Goal: Information Seeking & Learning: Compare options

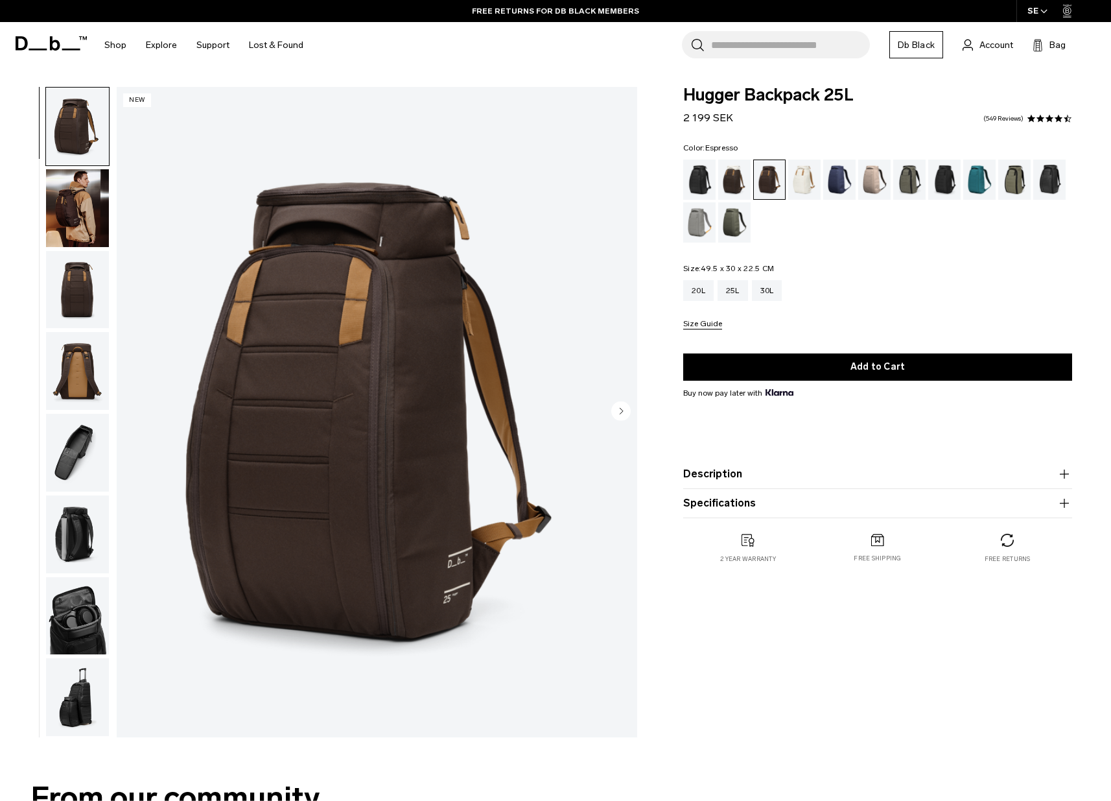
scroll to position [1, 0]
click at [726, 506] on button "Specifications" at bounding box center [877, 503] width 389 height 16
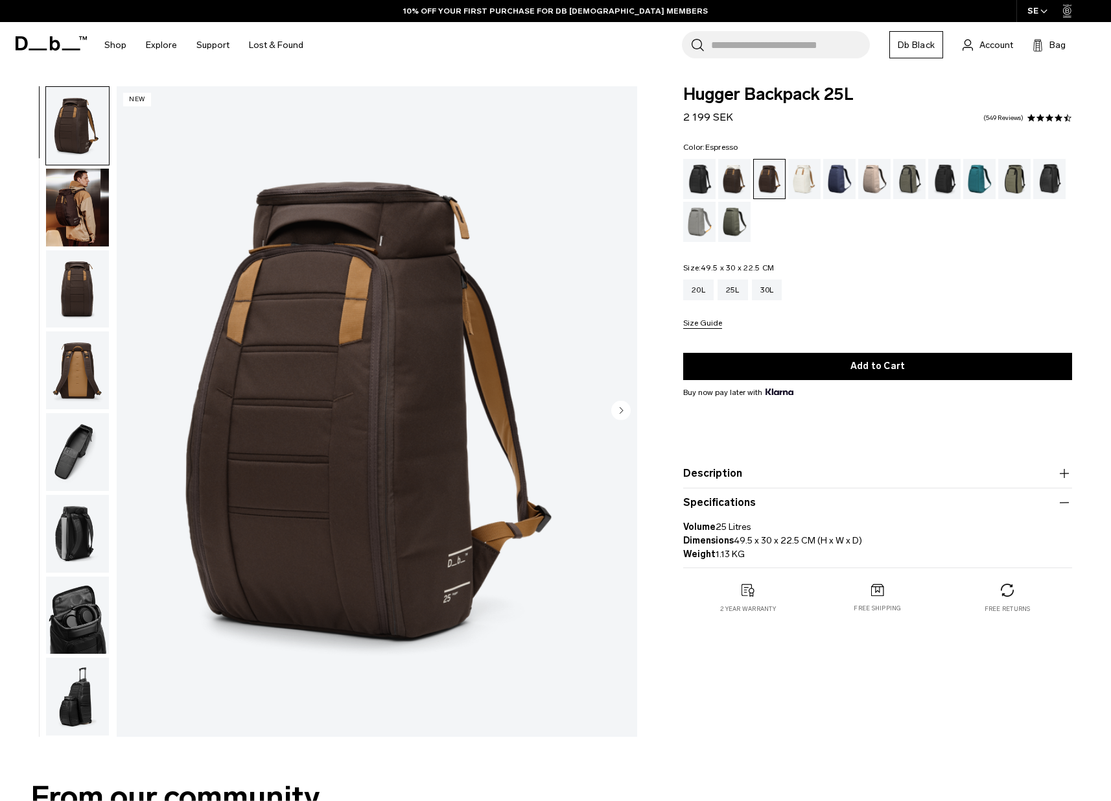
click at [724, 472] on button "Description" at bounding box center [877, 473] width 389 height 16
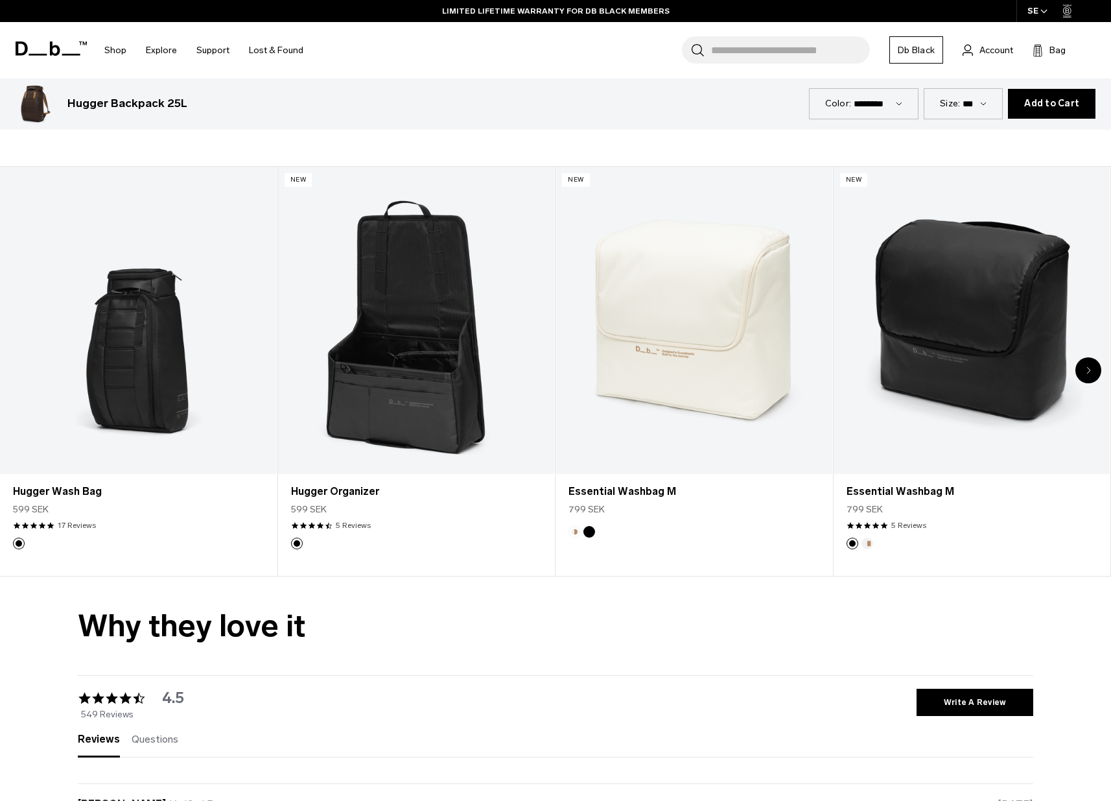
scroll to position [4051, 0]
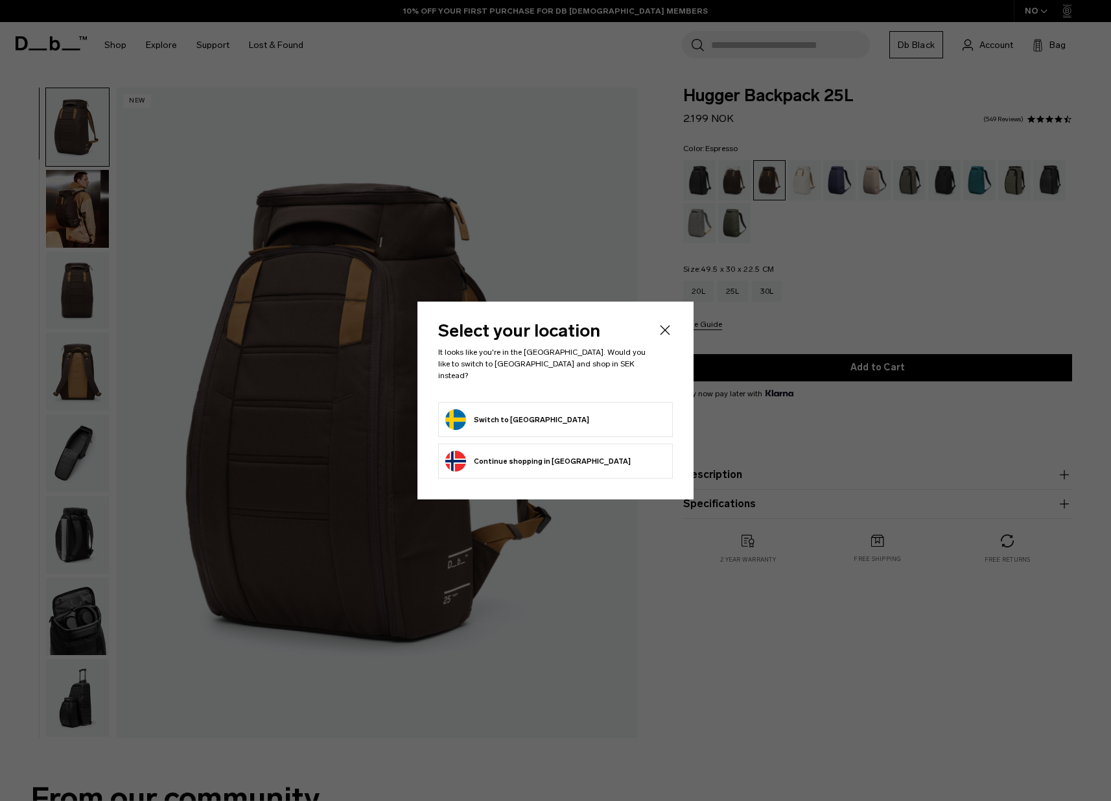
click at [664, 334] on icon "Close" at bounding box center [666, 330] width 10 height 10
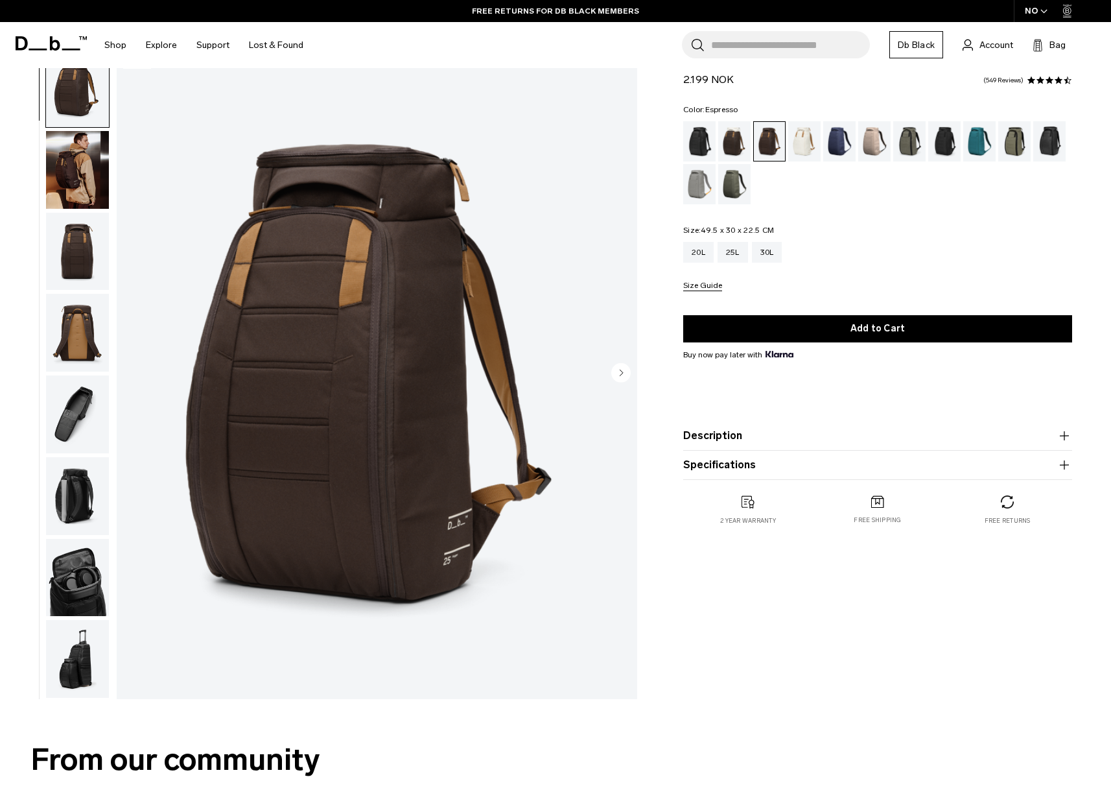
scroll to position [45, 0]
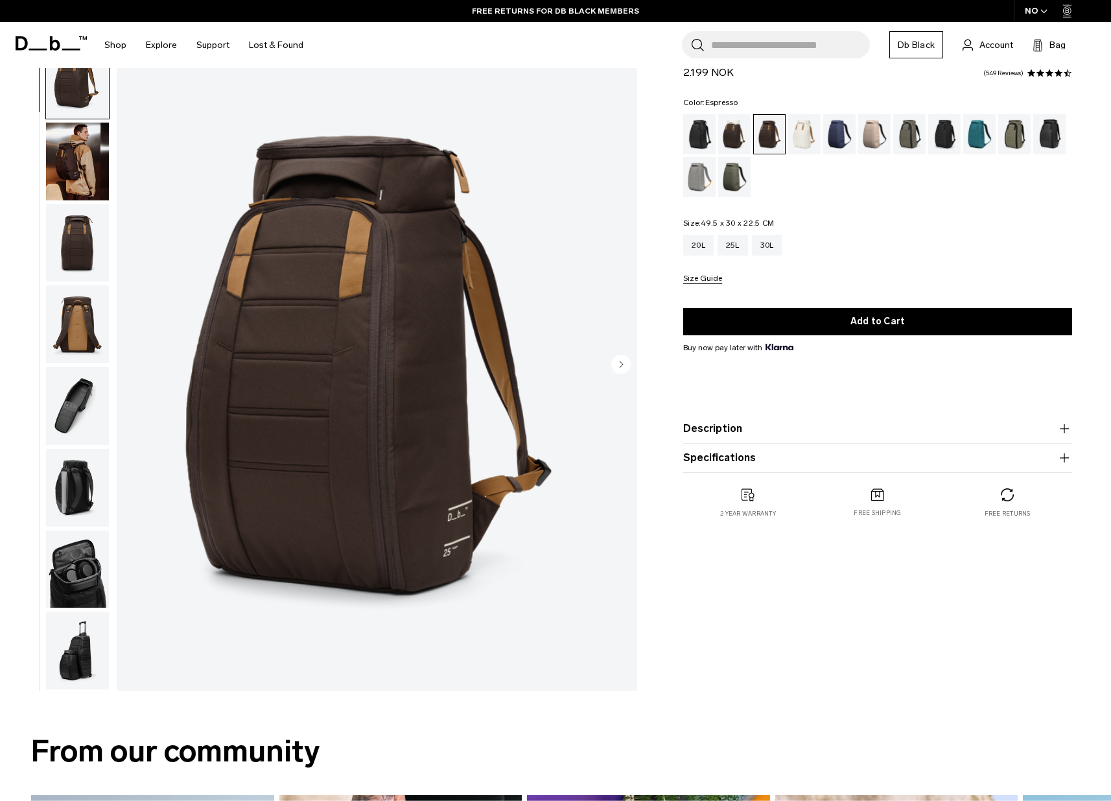
click at [728, 433] on button "Description" at bounding box center [877, 429] width 389 height 16
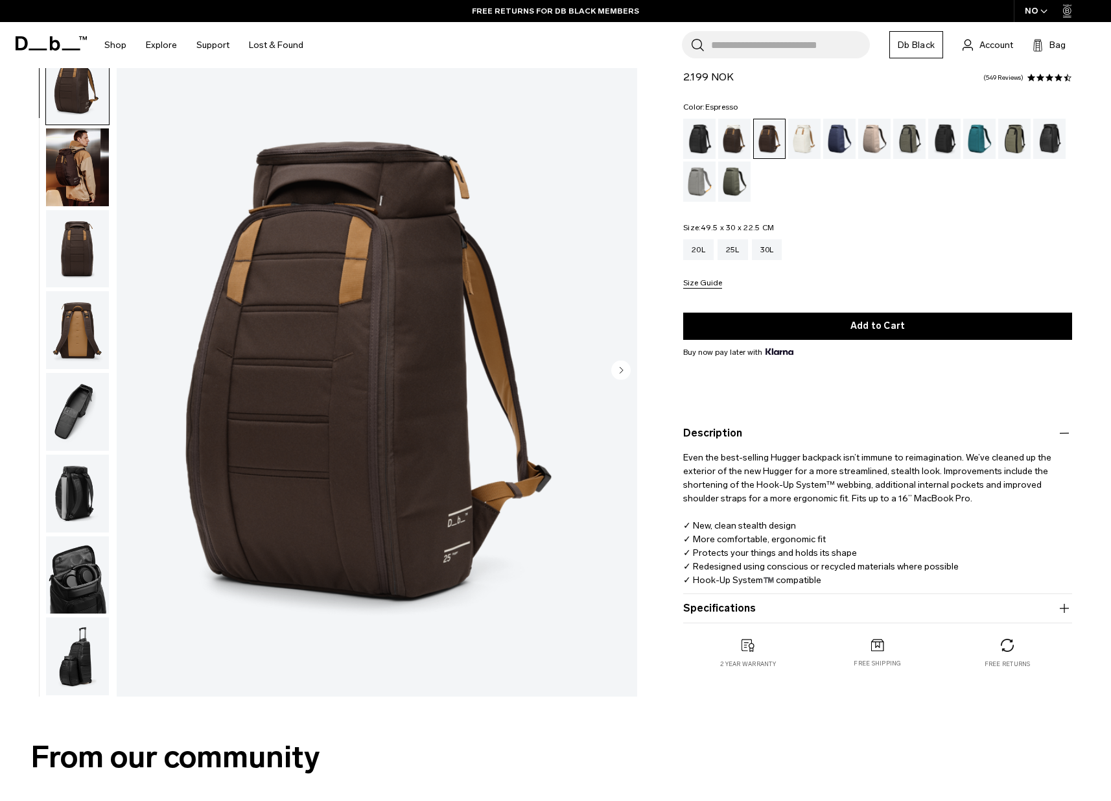
scroll to position [38, 0]
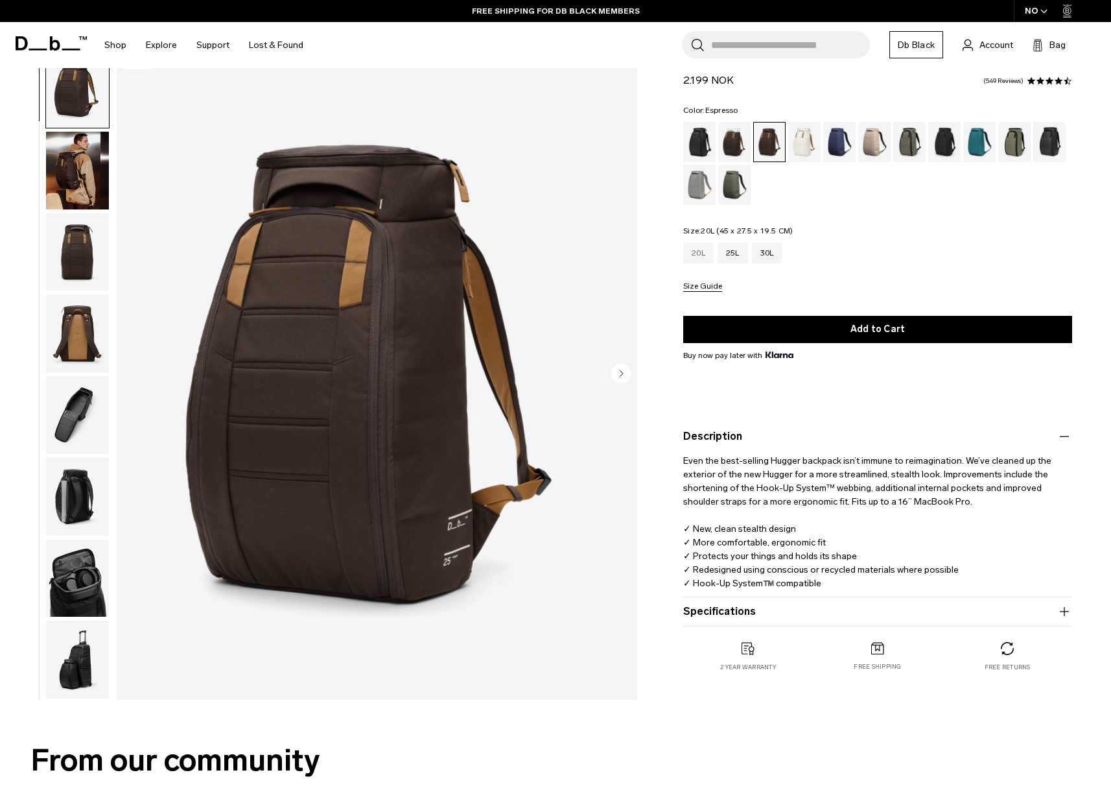
click at [699, 259] on div "20L" at bounding box center [698, 252] width 30 height 21
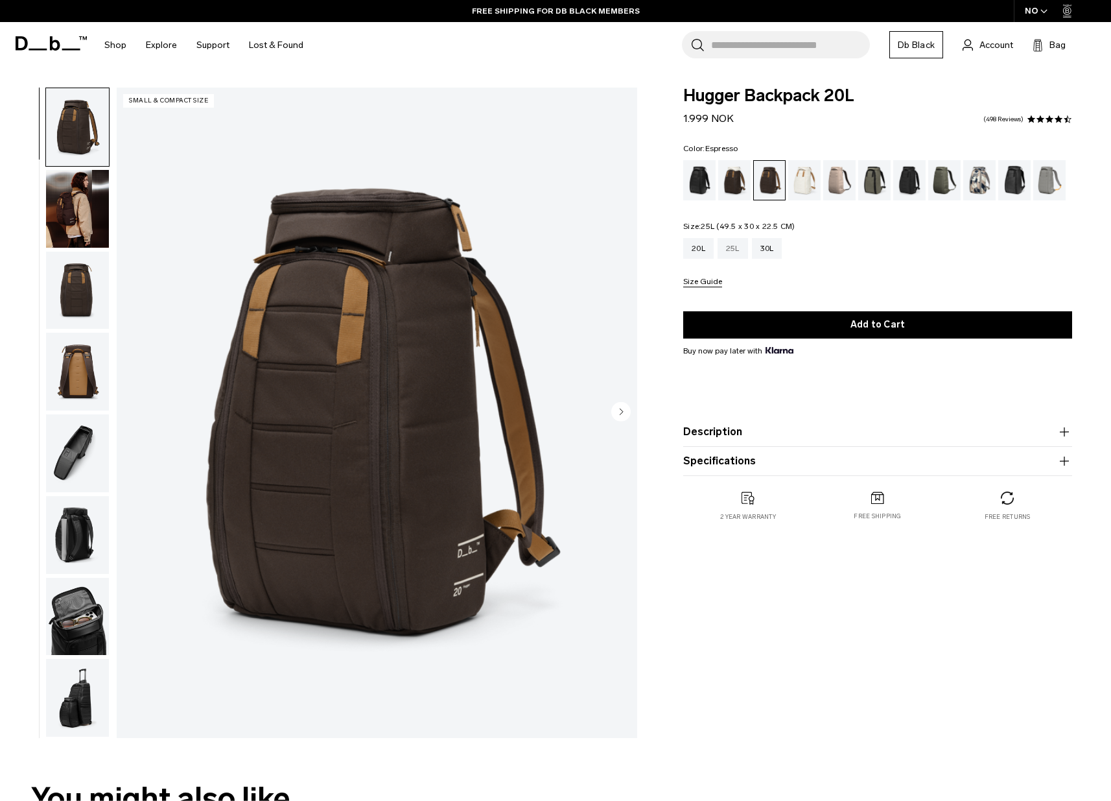
click at [740, 246] on div "25L" at bounding box center [733, 248] width 30 height 21
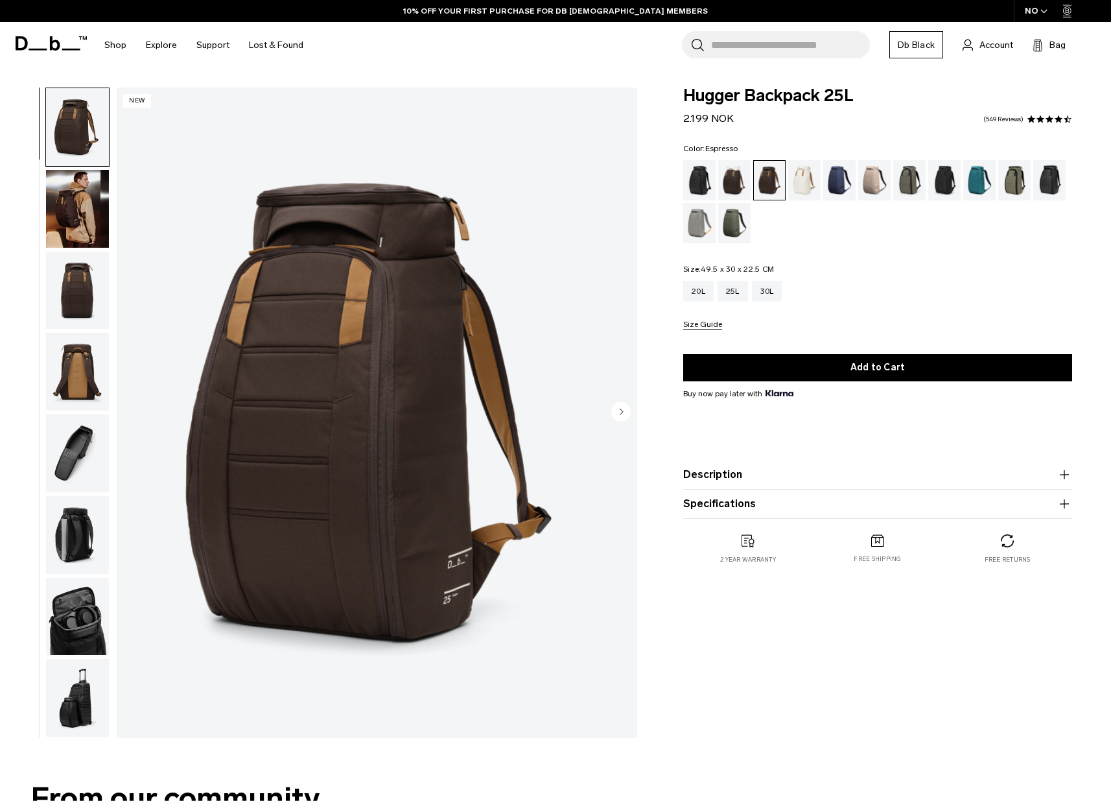
click at [694, 325] on button "Size Guide" at bounding box center [702, 325] width 39 height 10
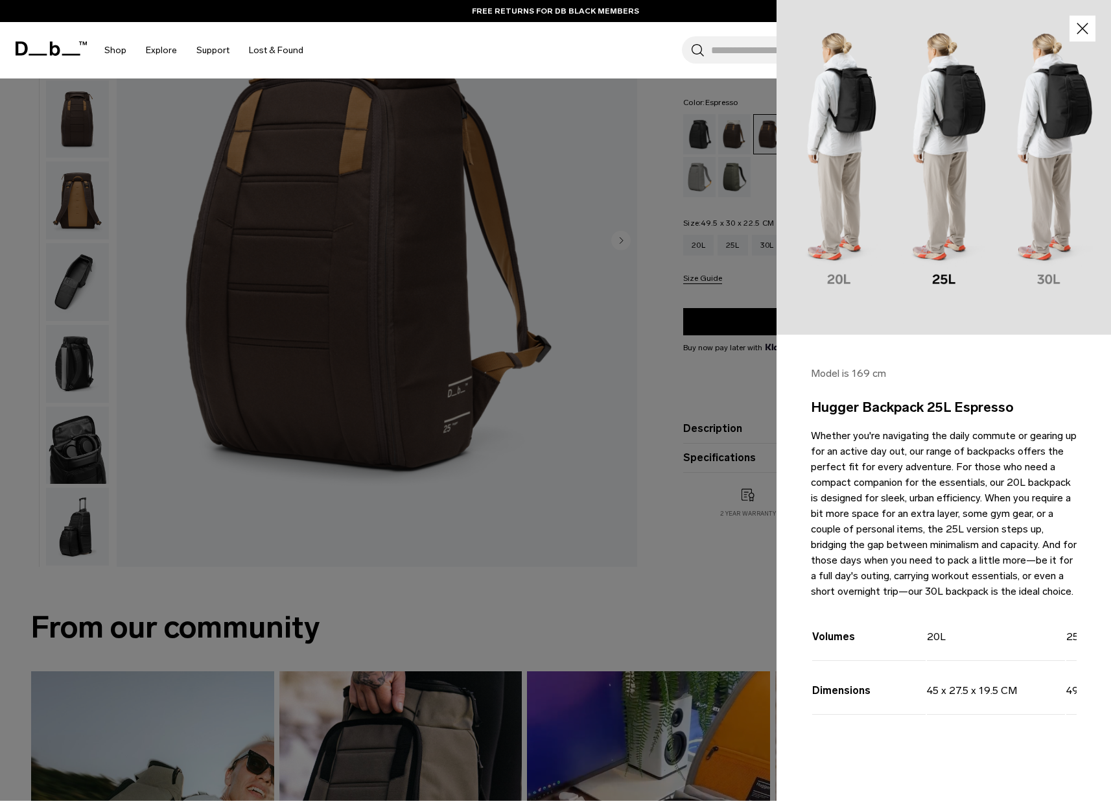
scroll to position [170, 0]
drag, startPoint x: 946, startPoint y: 766, endPoint x: 1009, endPoint y: 758, distance: 63.9
click at [1009, 758] on div "Model is 169 cm Hugger Backpack 25L Espresso Whether you're navigating the dail…" at bounding box center [944, 563] width 334 height 459
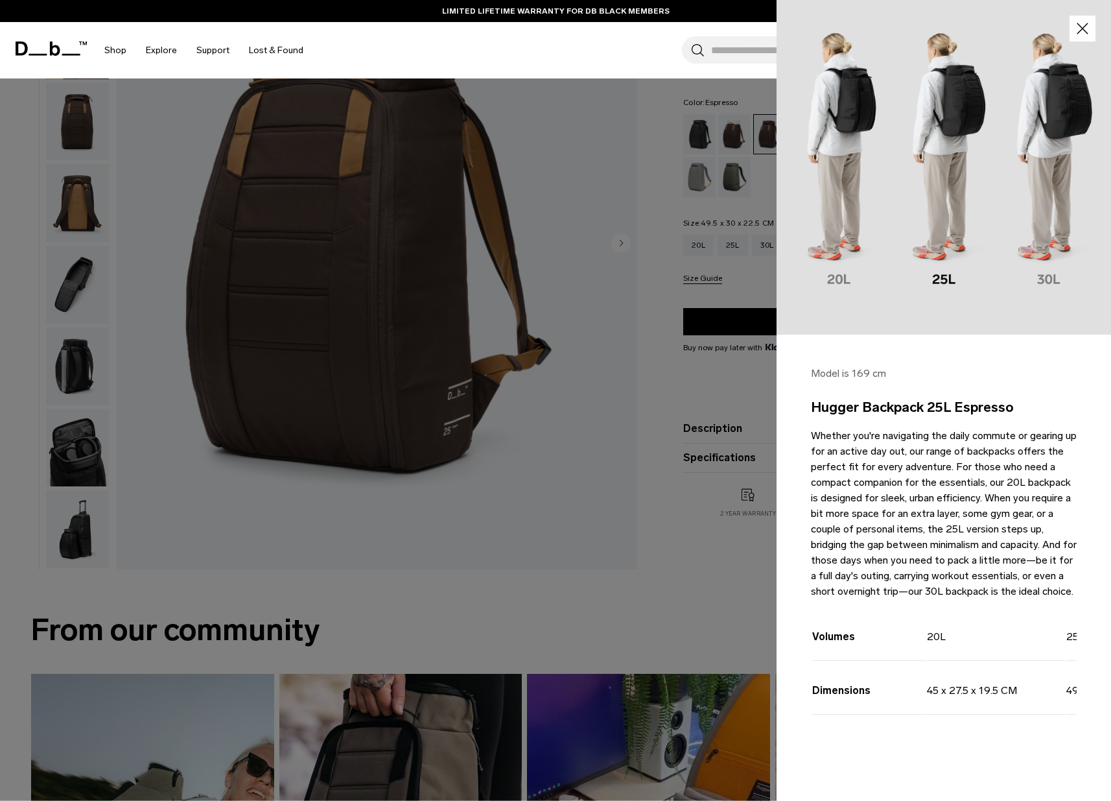
click at [983, 585] on p "Whether you're navigating the daily commute or gearing up for an active day out…" at bounding box center [944, 513] width 266 height 171
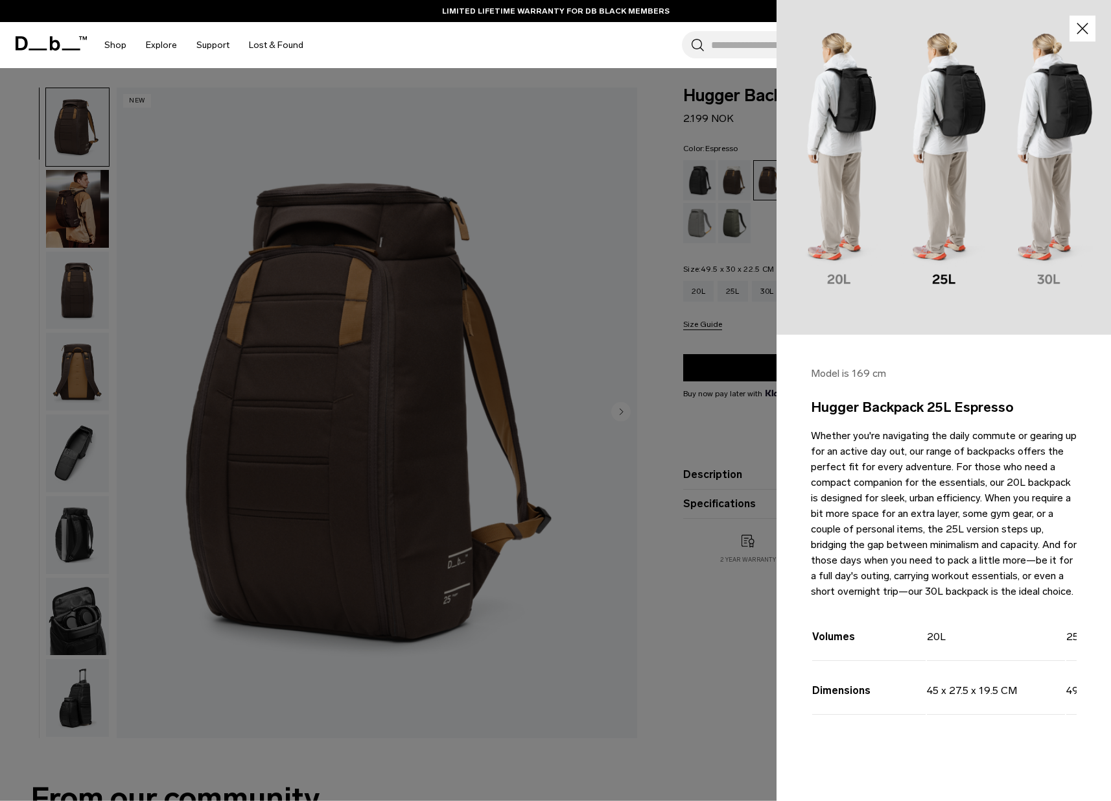
click at [1086, 28] on icon "button" at bounding box center [1082, 28] width 19 height 19
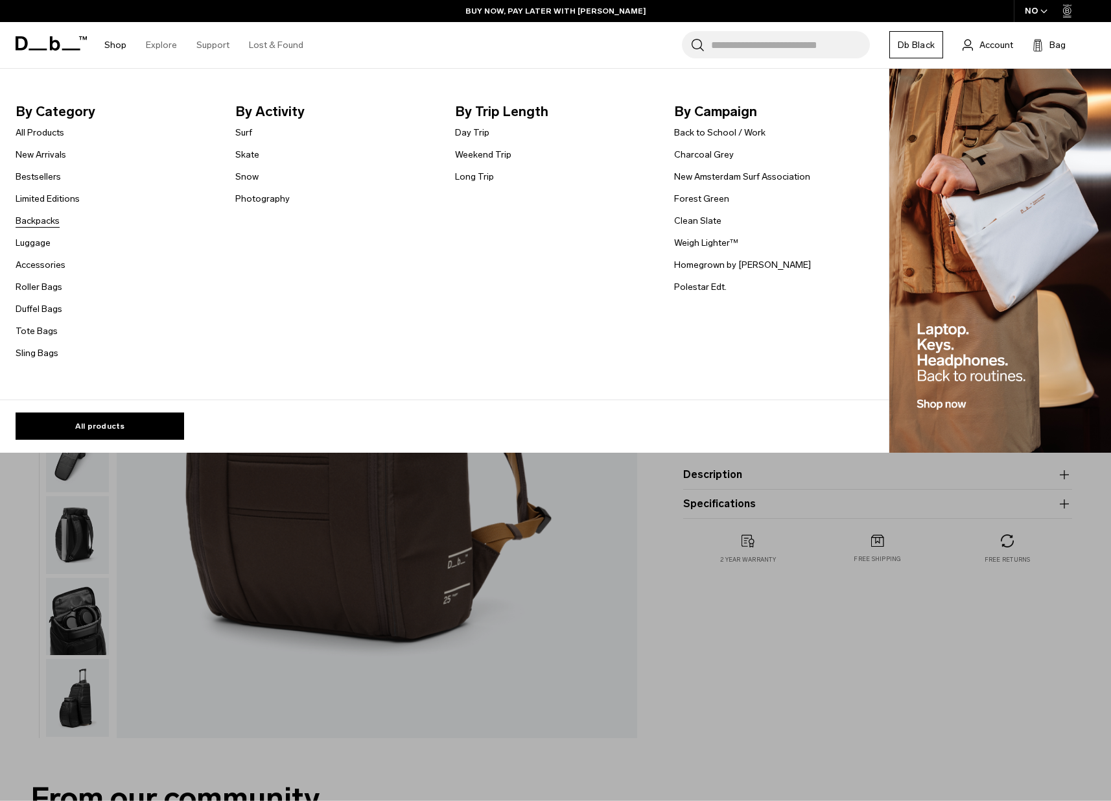
click at [32, 220] on link "Backpacks" at bounding box center [38, 221] width 44 height 14
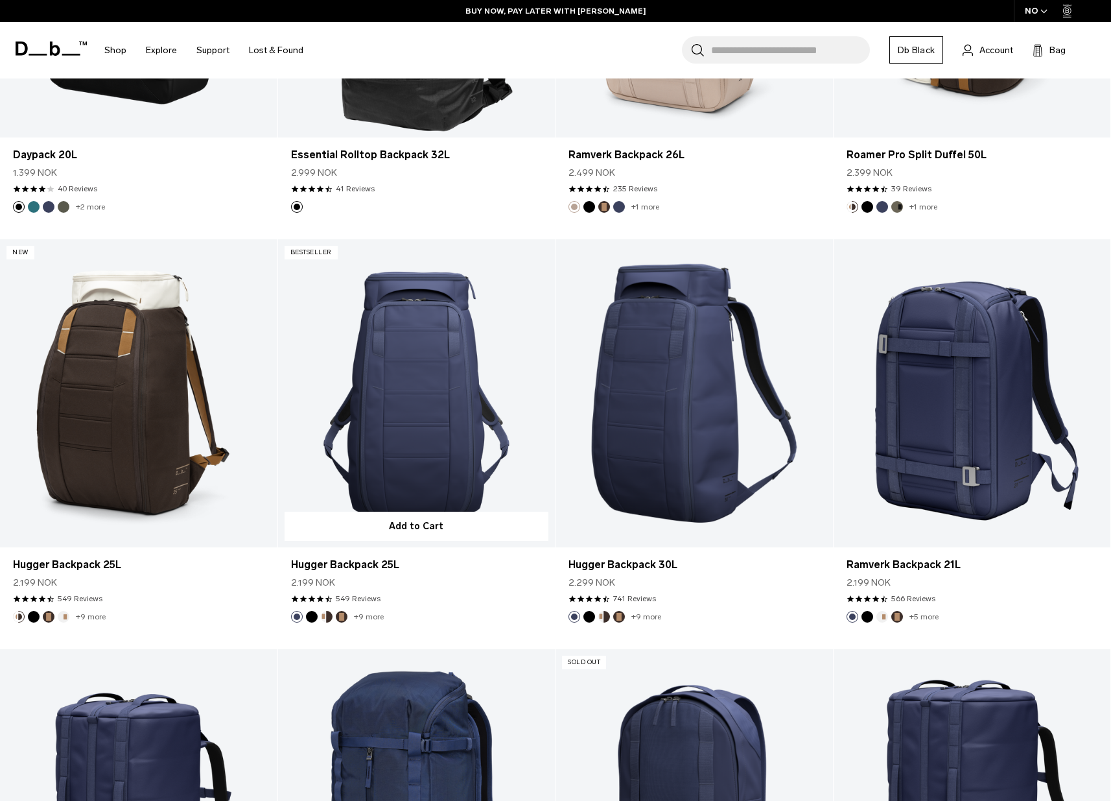
scroll to position [2170, 0]
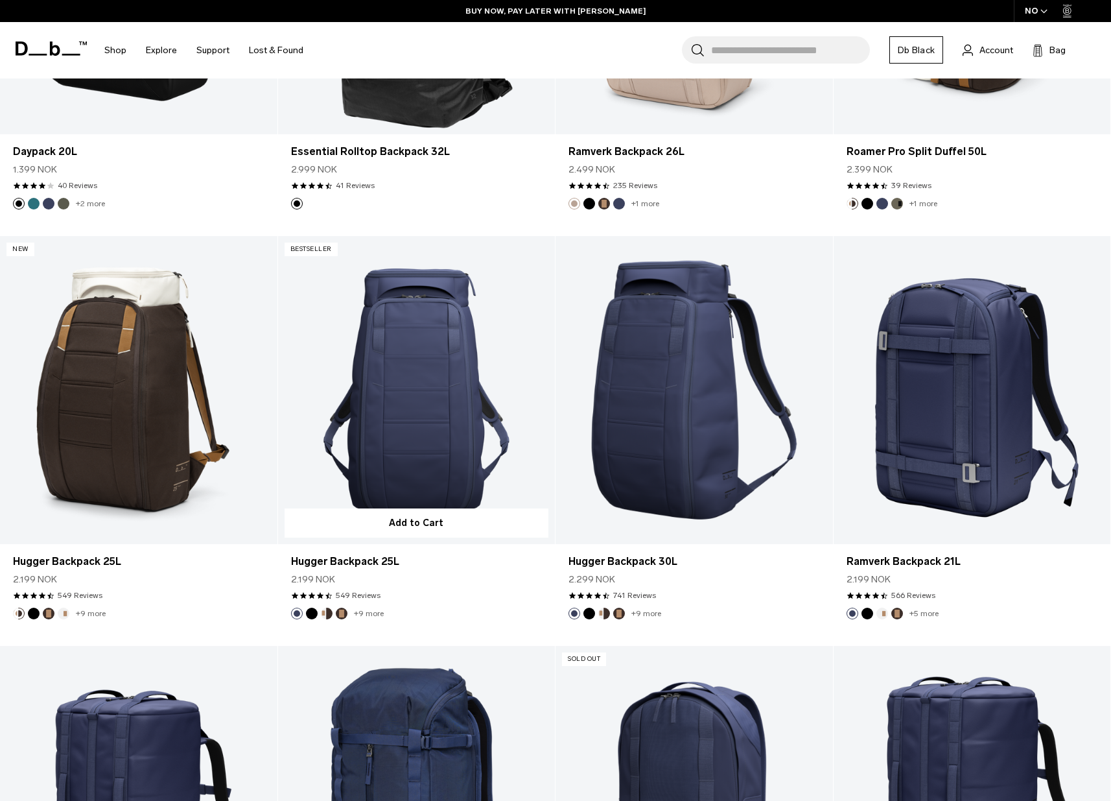
click at [425, 405] on link "Hugger Backpack 25L" at bounding box center [416, 390] width 277 height 308
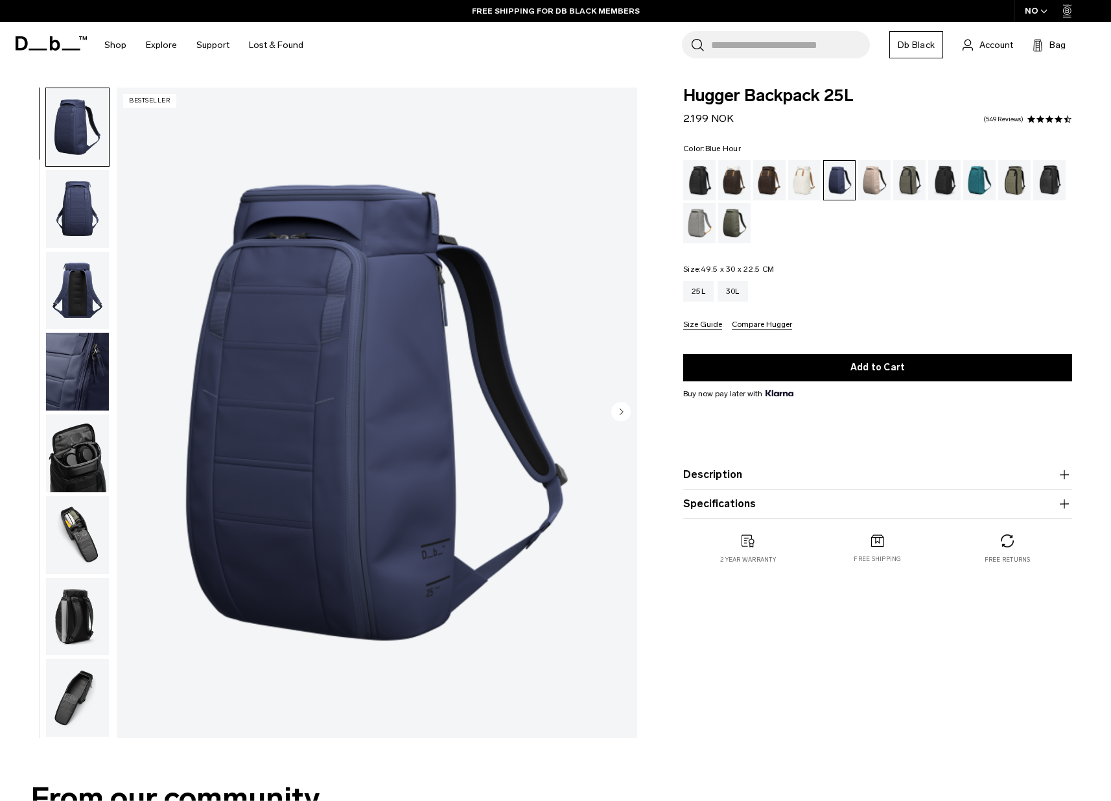
click at [389, 38] on div "Search for Bags, Luggage... Search Close Trending Products All Products Hugger …" at bounding box center [707, 45] width 788 height 46
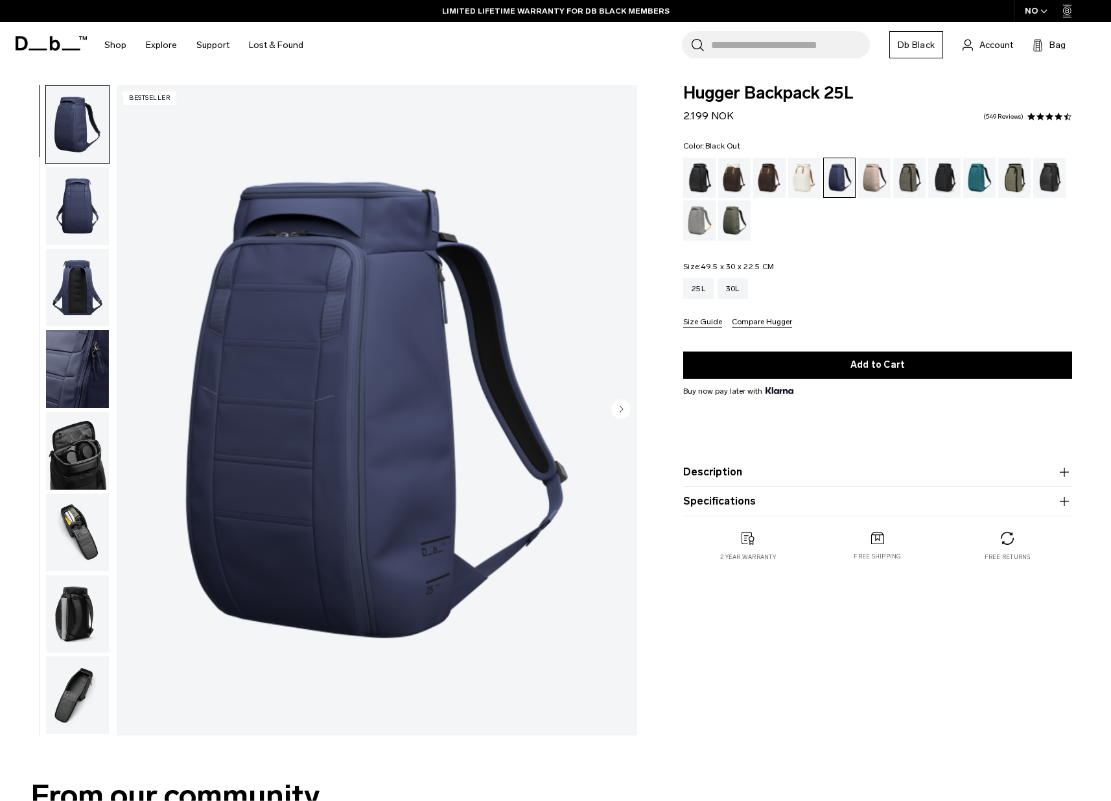
click at [702, 184] on div "Black Out" at bounding box center [699, 178] width 33 height 40
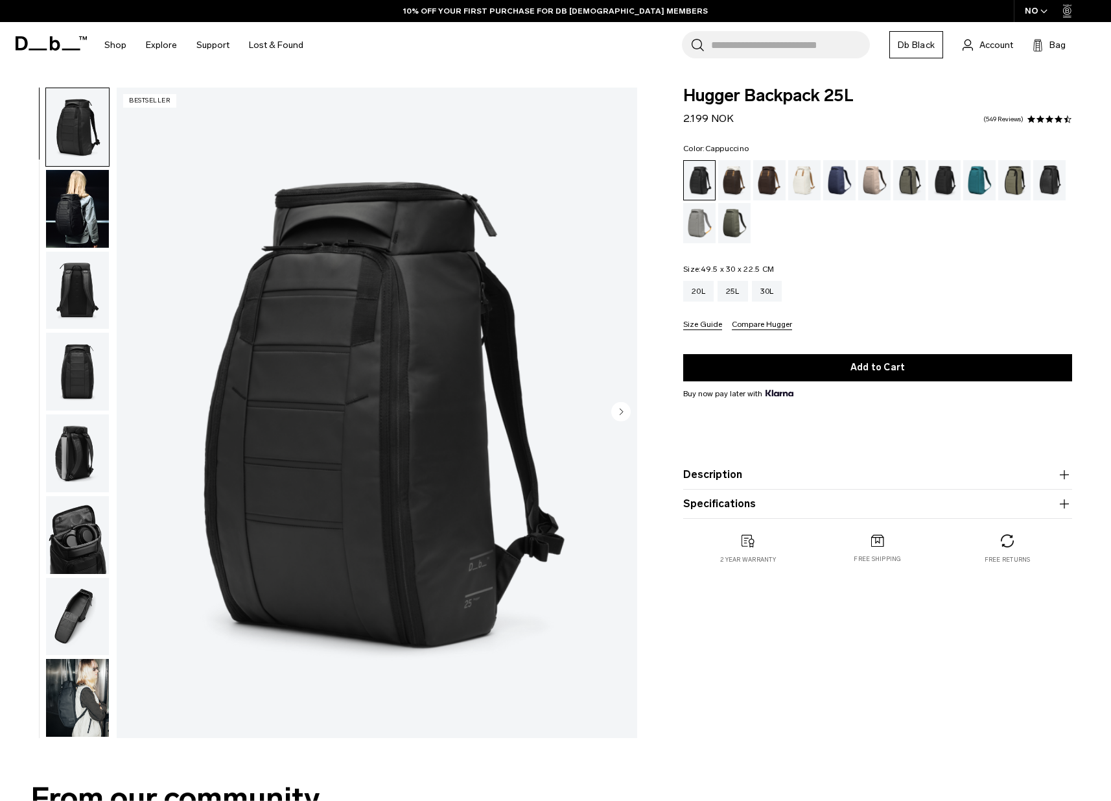
click at [732, 180] on div "Cappuccino" at bounding box center [734, 180] width 33 height 40
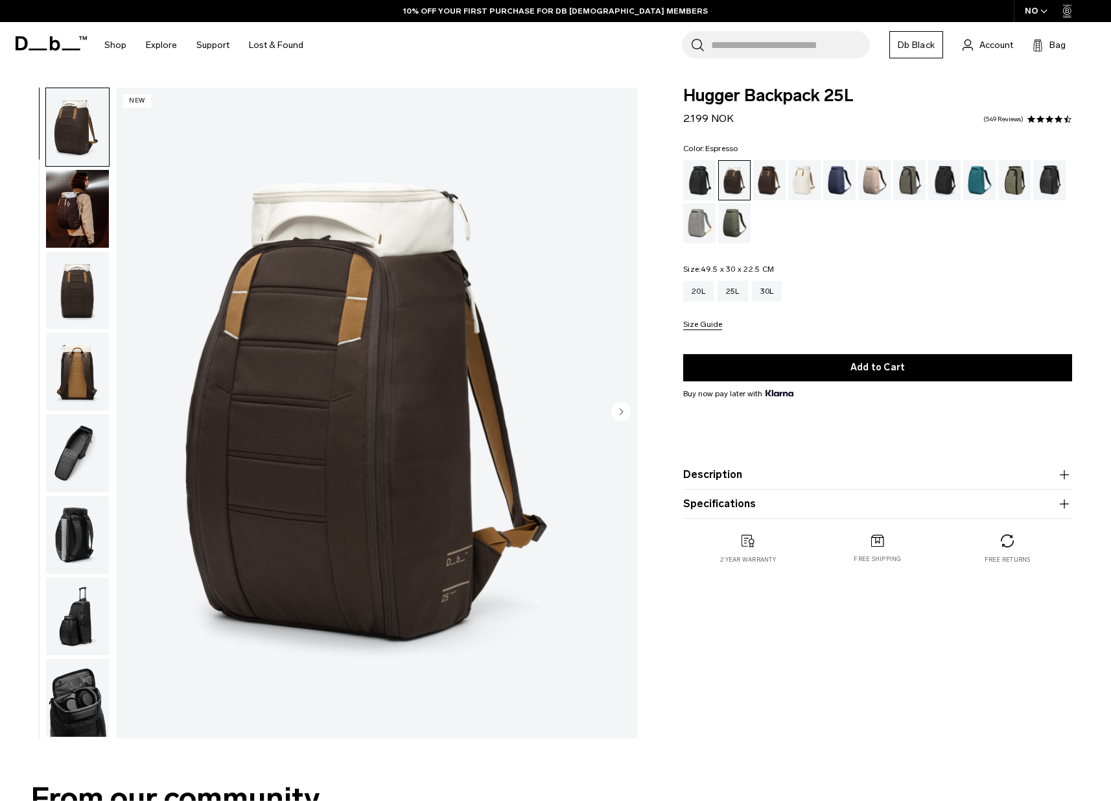
click at [768, 181] on div "Espresso" at bounding box center [769, 180] width 33 height 40
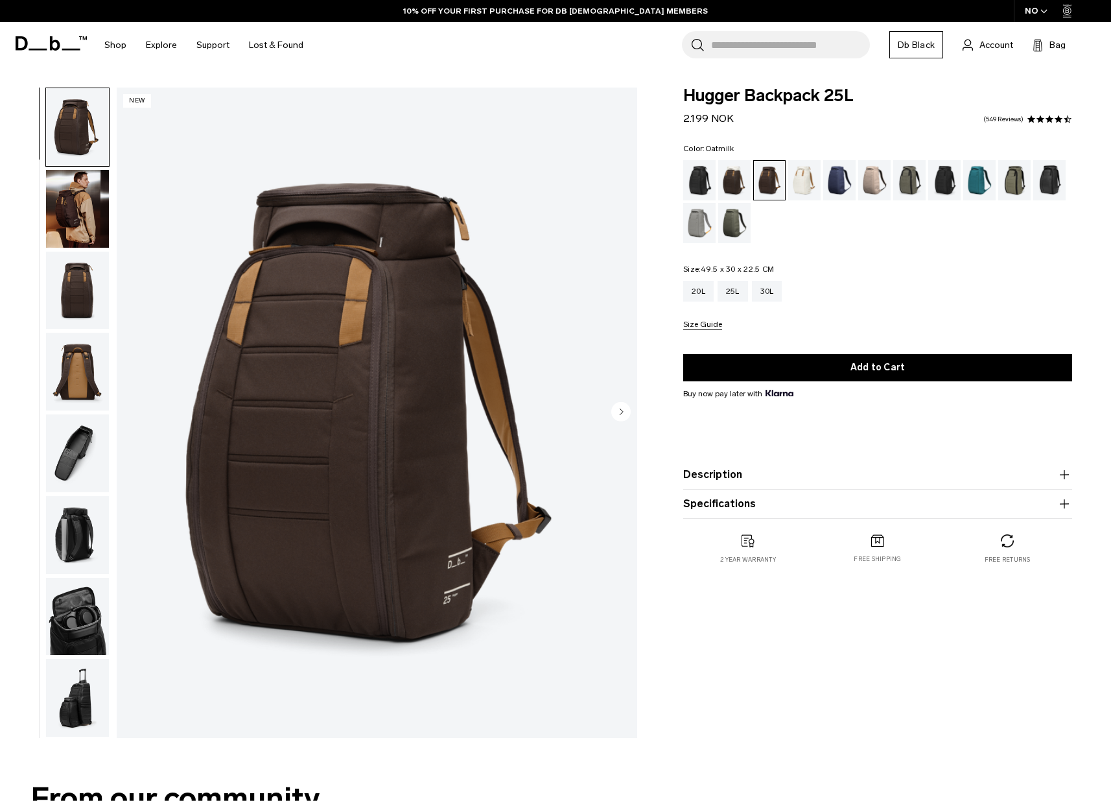
click at [795, 181] on div "Oatmilk" at bounding box center [804, 180] width 33 height 40
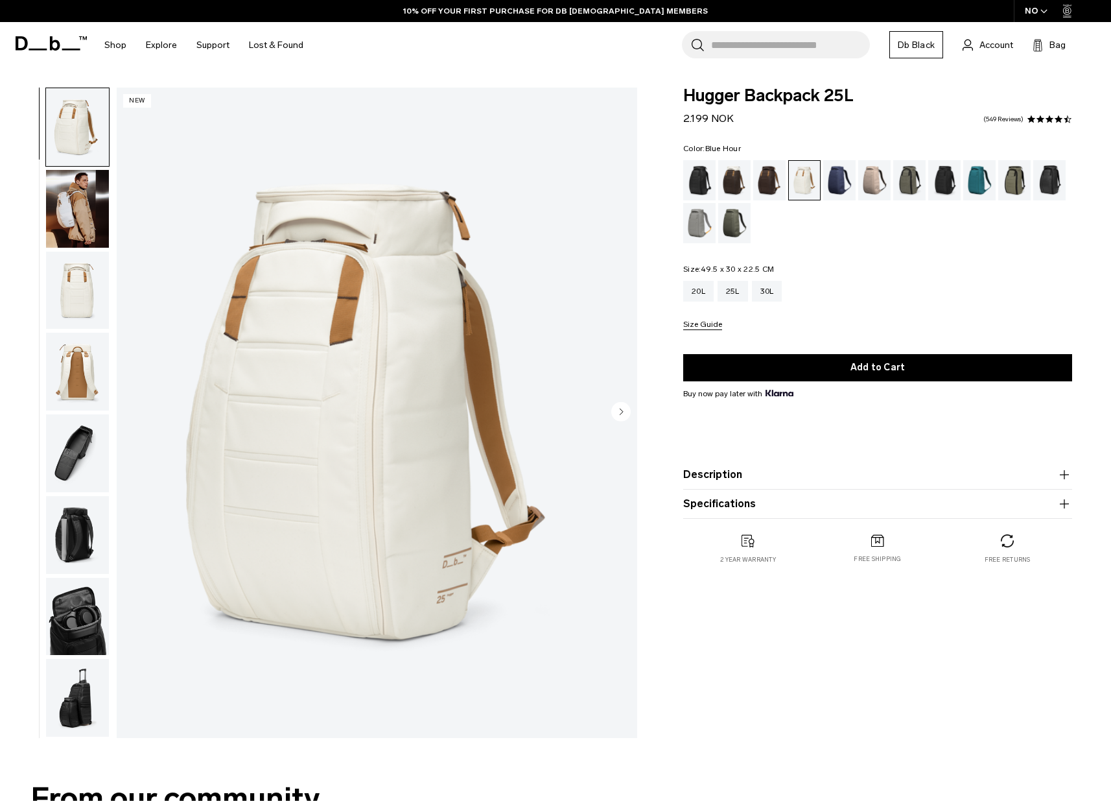
click at [843, 182] on div "Blue Hour" at bounding box center [839, 180] width 33 height 40
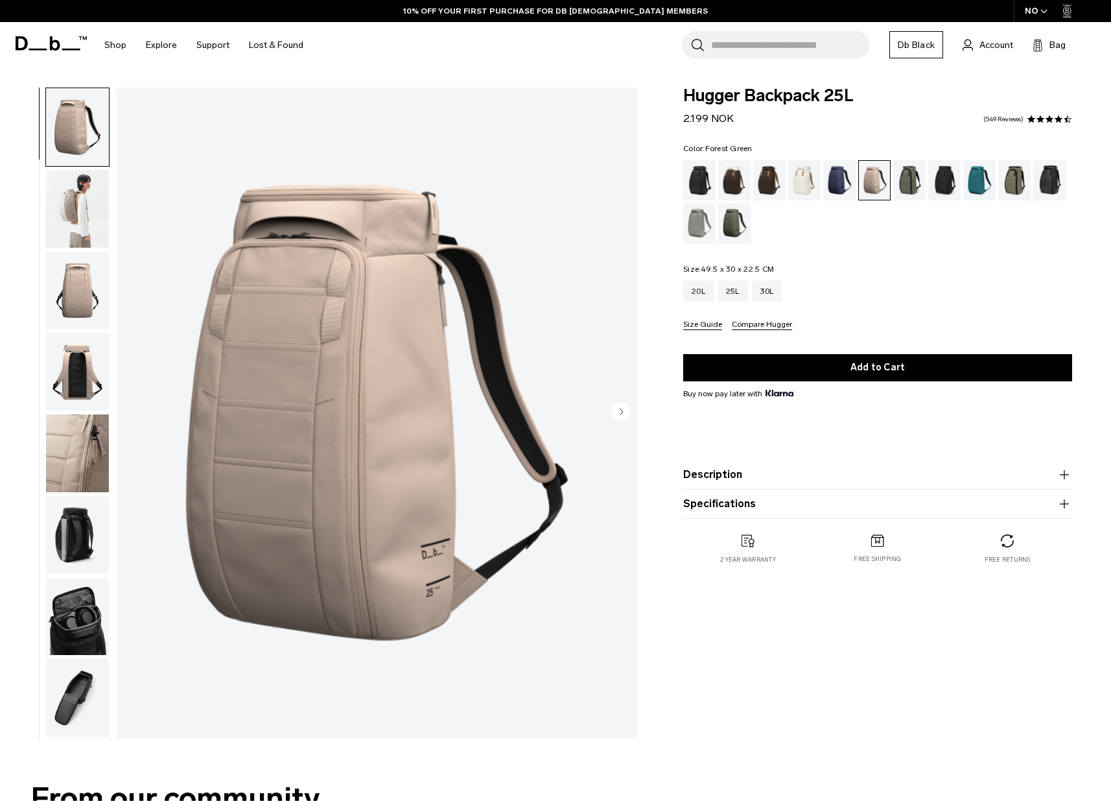
click at [906, 180] on div "Forest Green" at bounding box center [909, 180] width 33 height 40
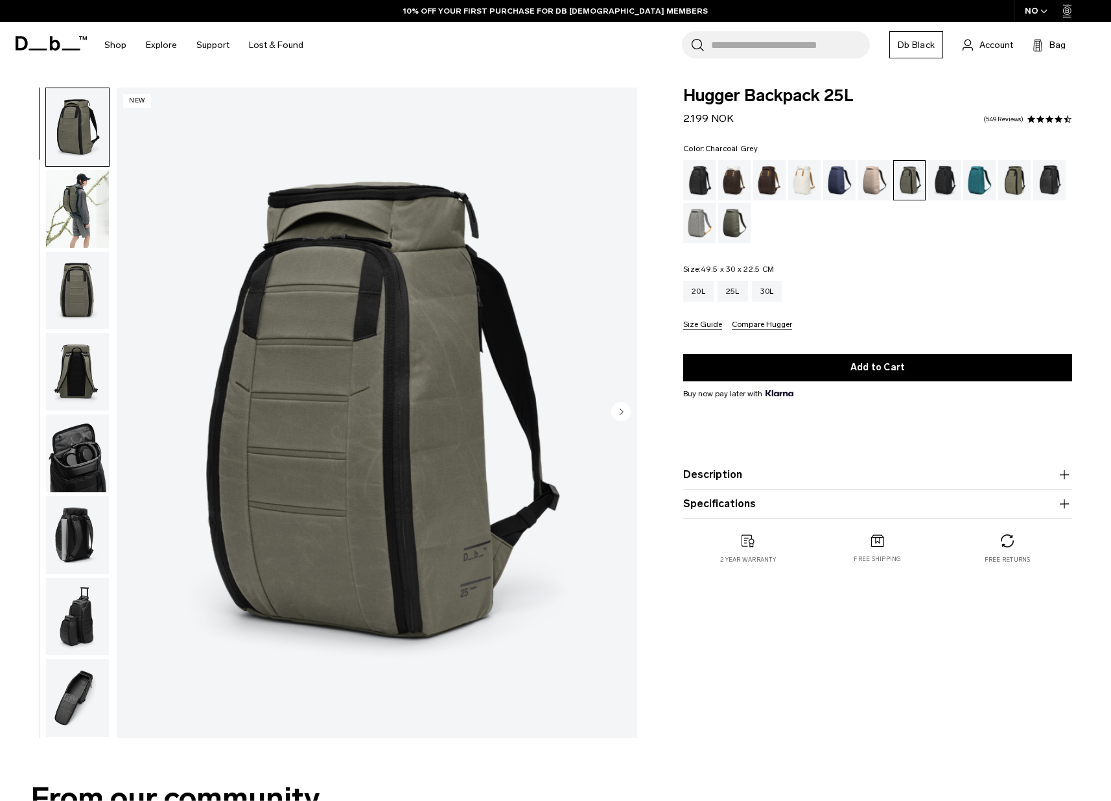
click at [942, 175] on div "Charcoal Grey" at bounding box center [944, 180] width 33 height 40
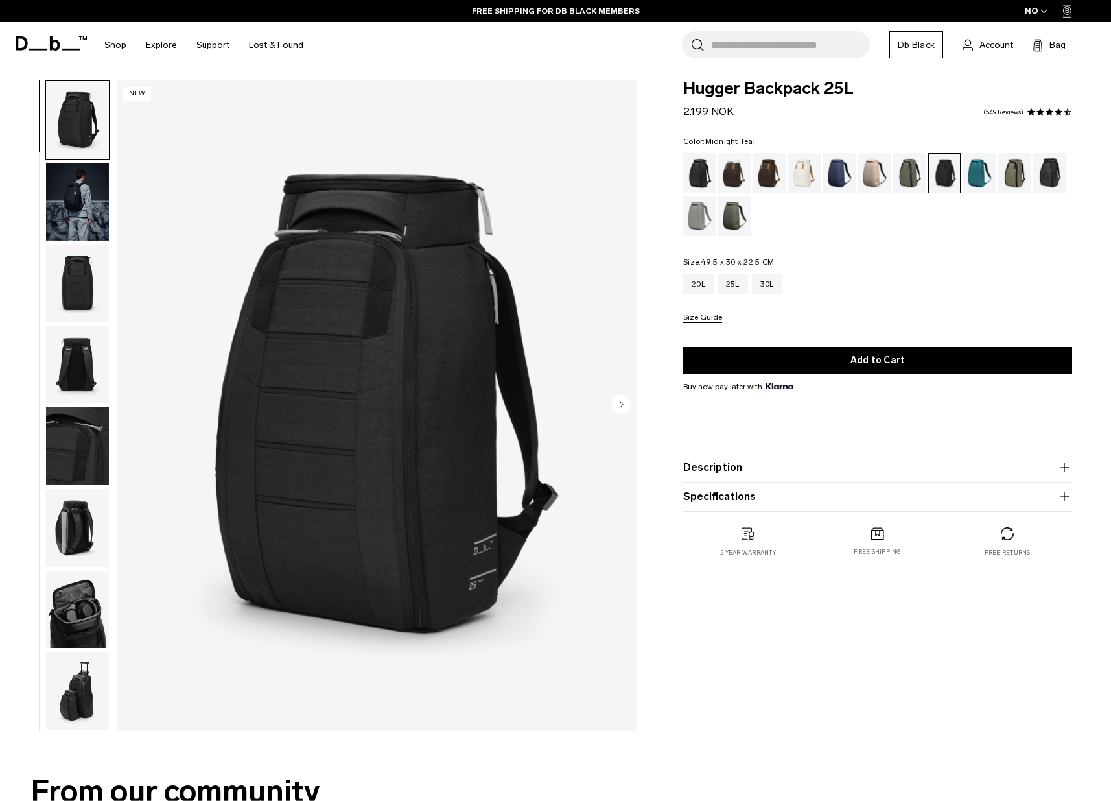
click at [974, 175] on div "Midnight Teal" at bounding box center [979, 173] width 33 height 40
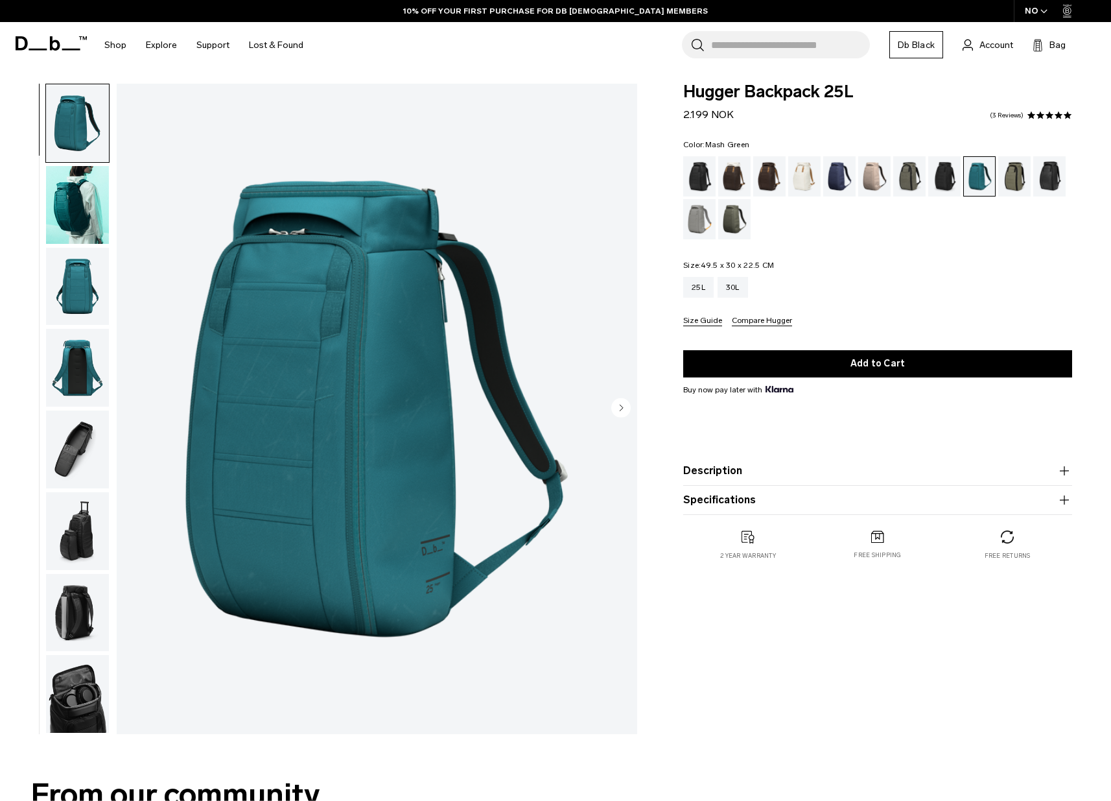
click at [1014, 178] on div "Mash Green" at bounding box center [1014, 176] width 33 height 40
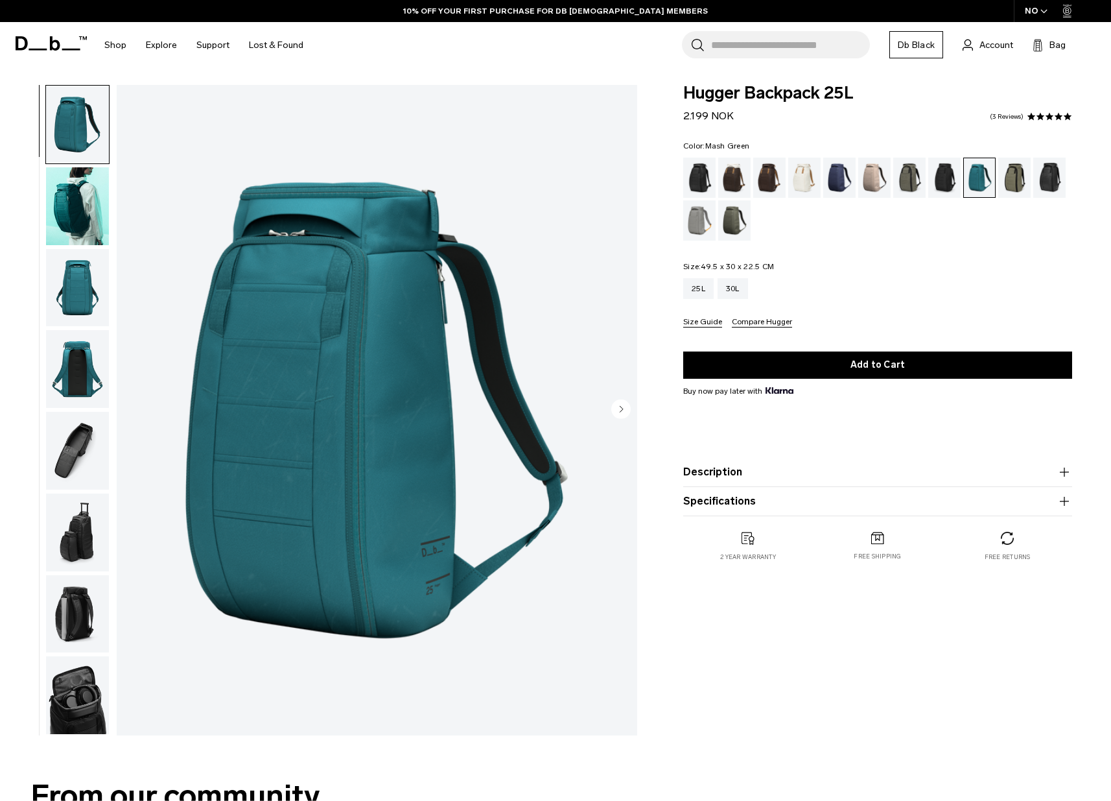
scroll to position [1, 0]
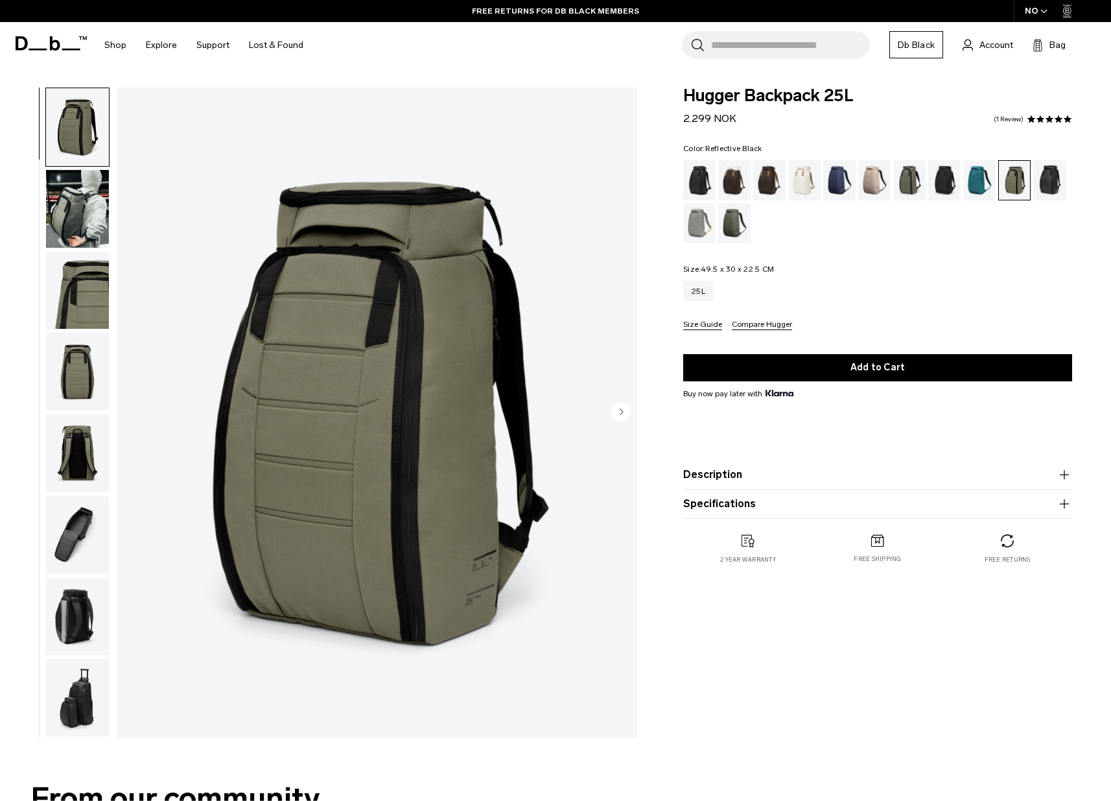
click at [1046, 180] on div "Reflective Black" at bounding box center [1049, 180] width 33 height 40
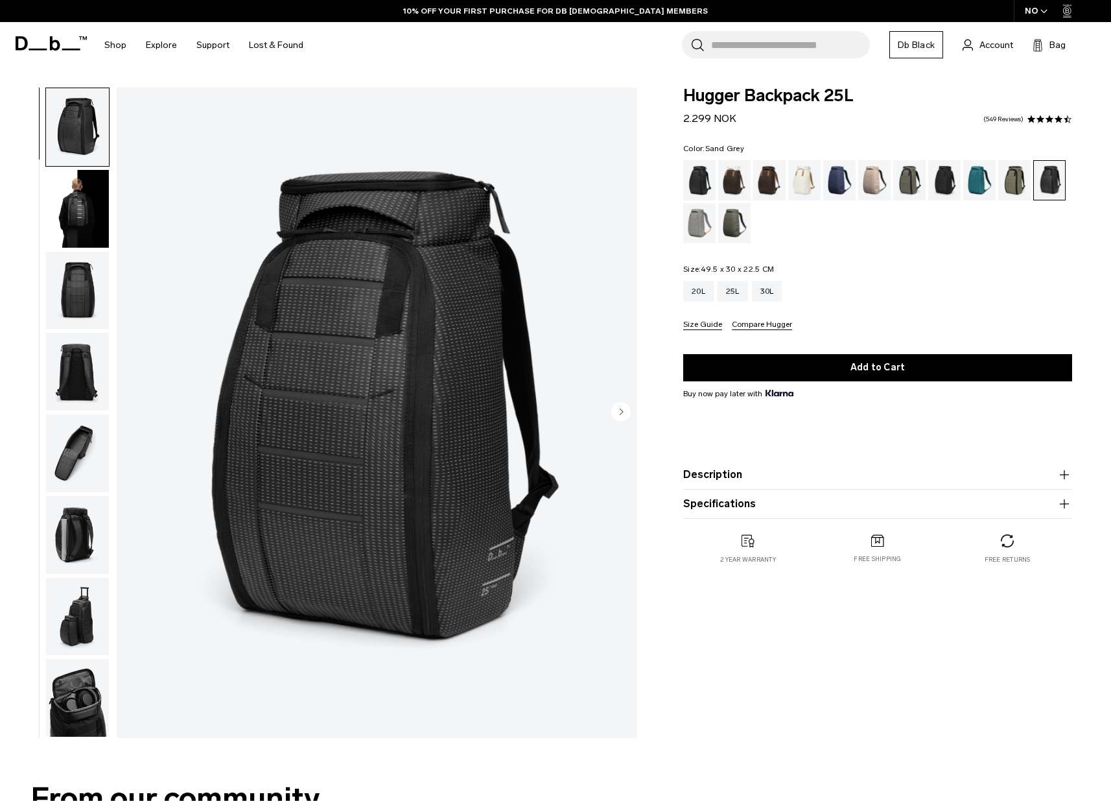
click at [706, 227] on div "Sand Grey" at bounding box center [699, 223] width 33 height 40
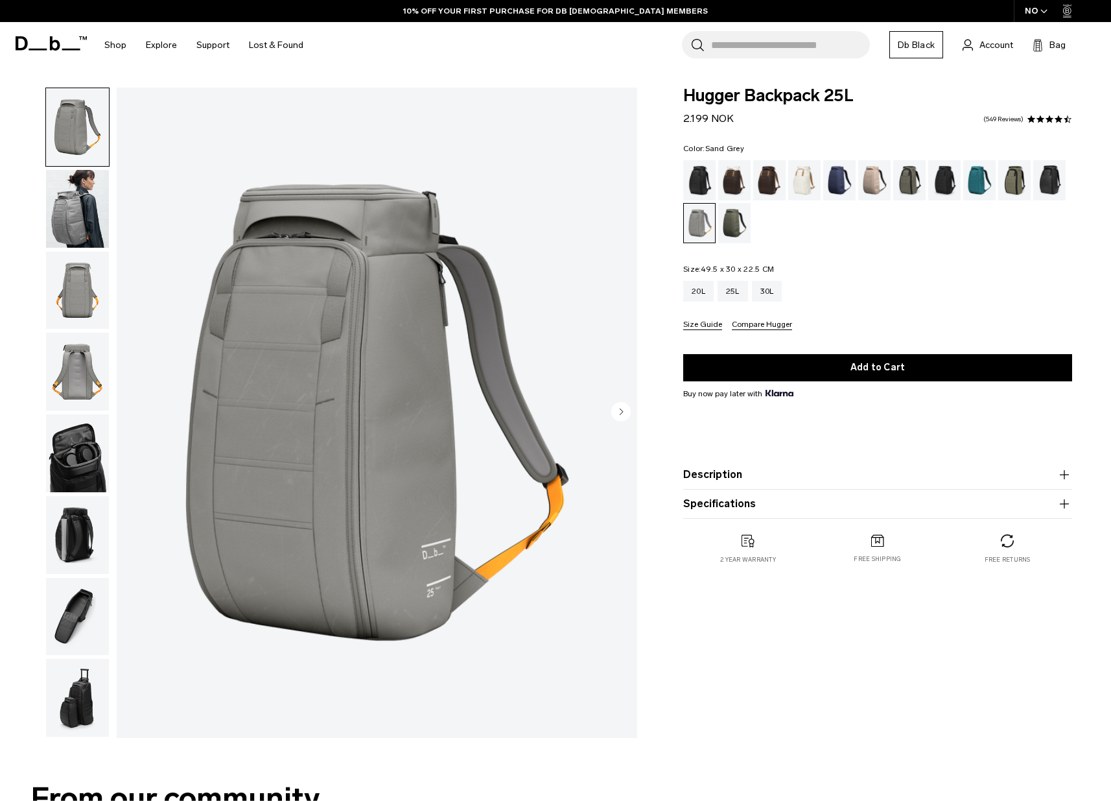
click at [624, 415] on circle "Next slide" at bounding box center [620, 410] width 19 height 19
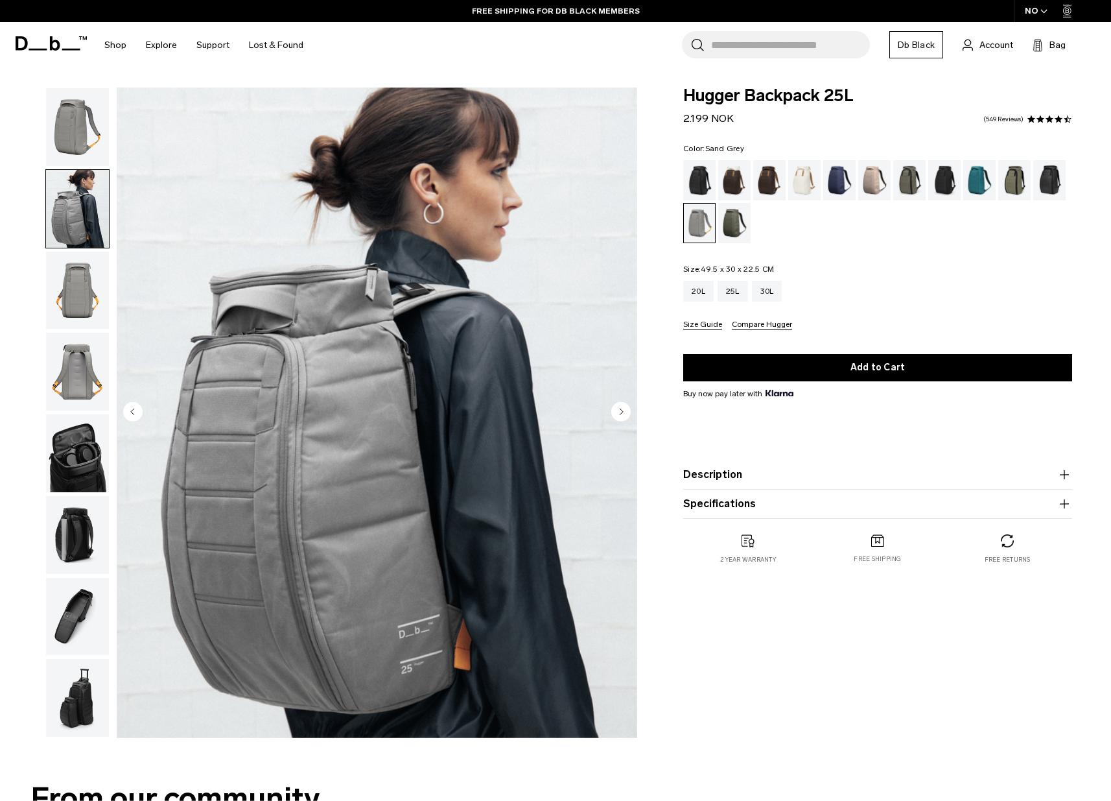
click at [134, 412] on icon "Previous slide" at bounding box center [132, 411] width 3 height 6
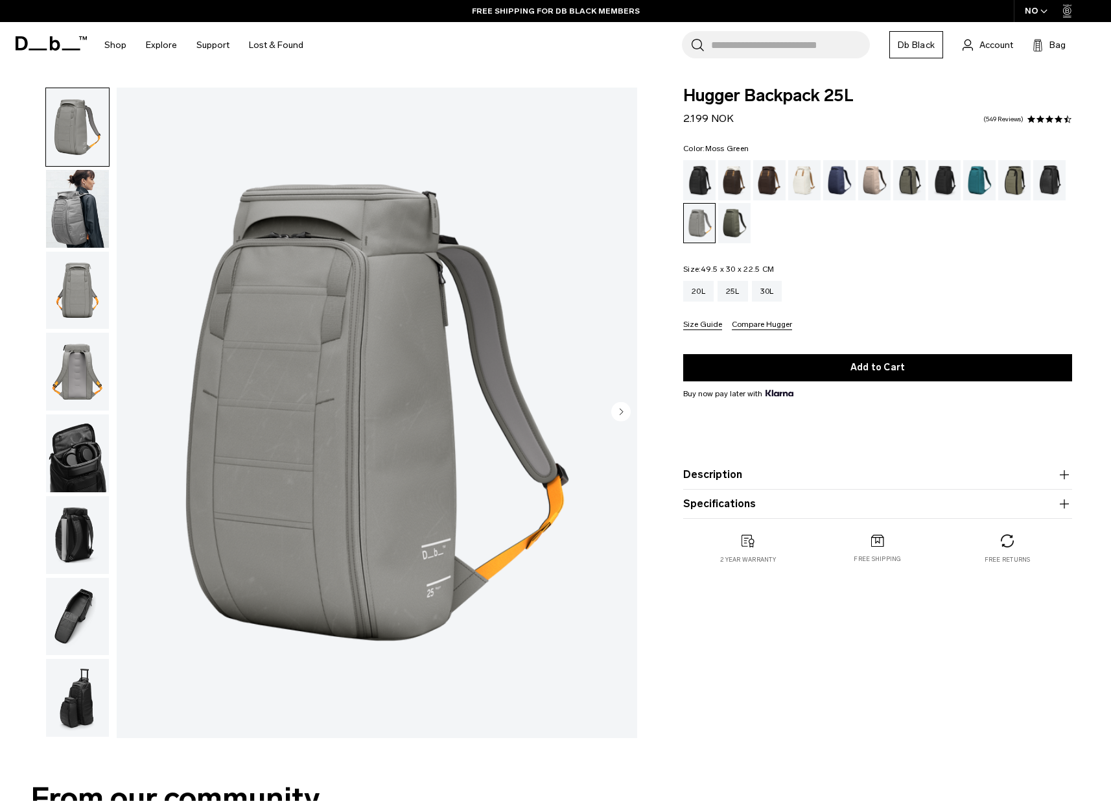
click at [733, 215] on div "Moss Green" at bounding box center [734, 223] width 33 height 40
